Goal: Transaction & Acquisition: Subscribe to service/newsletter

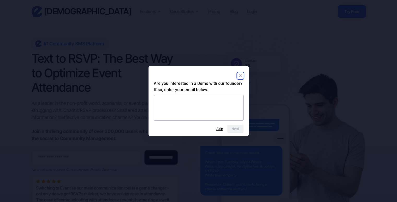
click at [239, 75] on rect "Close" at bounding box center [240, 76] width 6 height 6
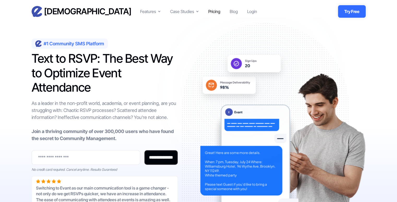
click at [212, 13] on div "Pricing" at bounding box center [214, 11] width 12 height 6
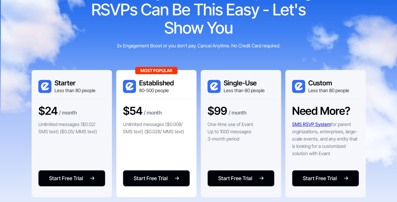
scroll to position [67, 0]
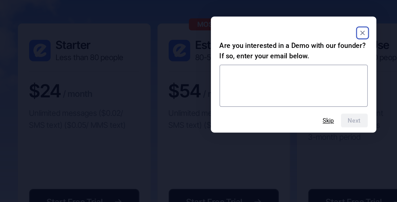
click at [242, 74] on rect "Close" at bounding box center [240, 76] width 6 height 6
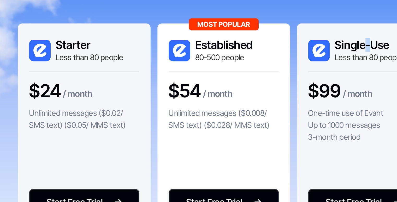
click at [242, 74] on div "Single-Use Less than 80 people $99 / month One-time use of Evant Up to 1000 mes…" at bounding box center [241, 134] width 80 height 128
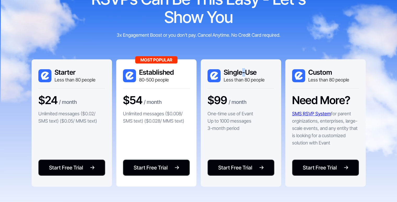
scroll to position [74, 0]
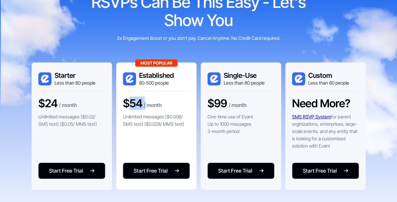
drag, startPoint x: 131, startPoint y: 106, endPoint x: 145, endPoint y: 106, distance: 13.8
click at [145, 106] on div "$54 / month" at bounding box center [142, 103] width 39 height 13
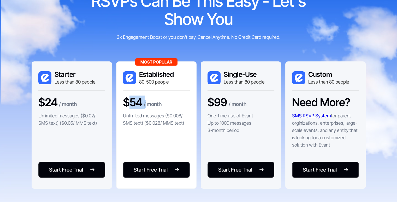
scroll to position [0, 0]
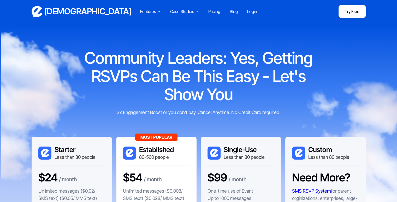
click at [35, 4] on div "Evant Features Text-to-RSVP & Event Check-In Targeted Messaging & Scheduled Sen…" at bounding box center [198, 9] width 397 height 18
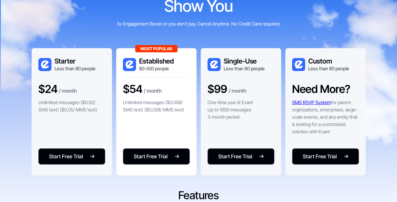
scroll to position [101, 0]
